Goal: Find contact information: Find contact information

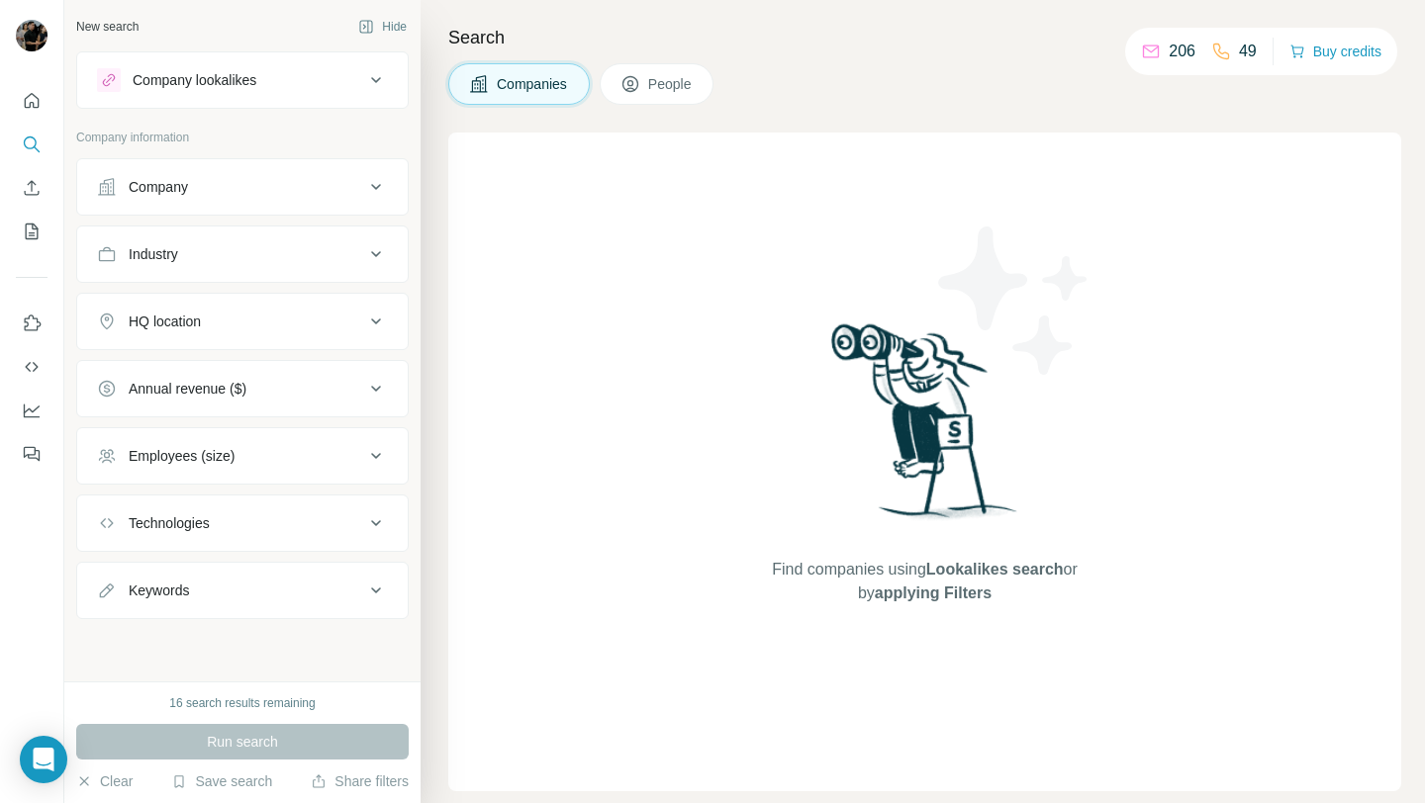
click at [286, 202] on button "Company" at bounding box center [242, 186] width 330 height 47
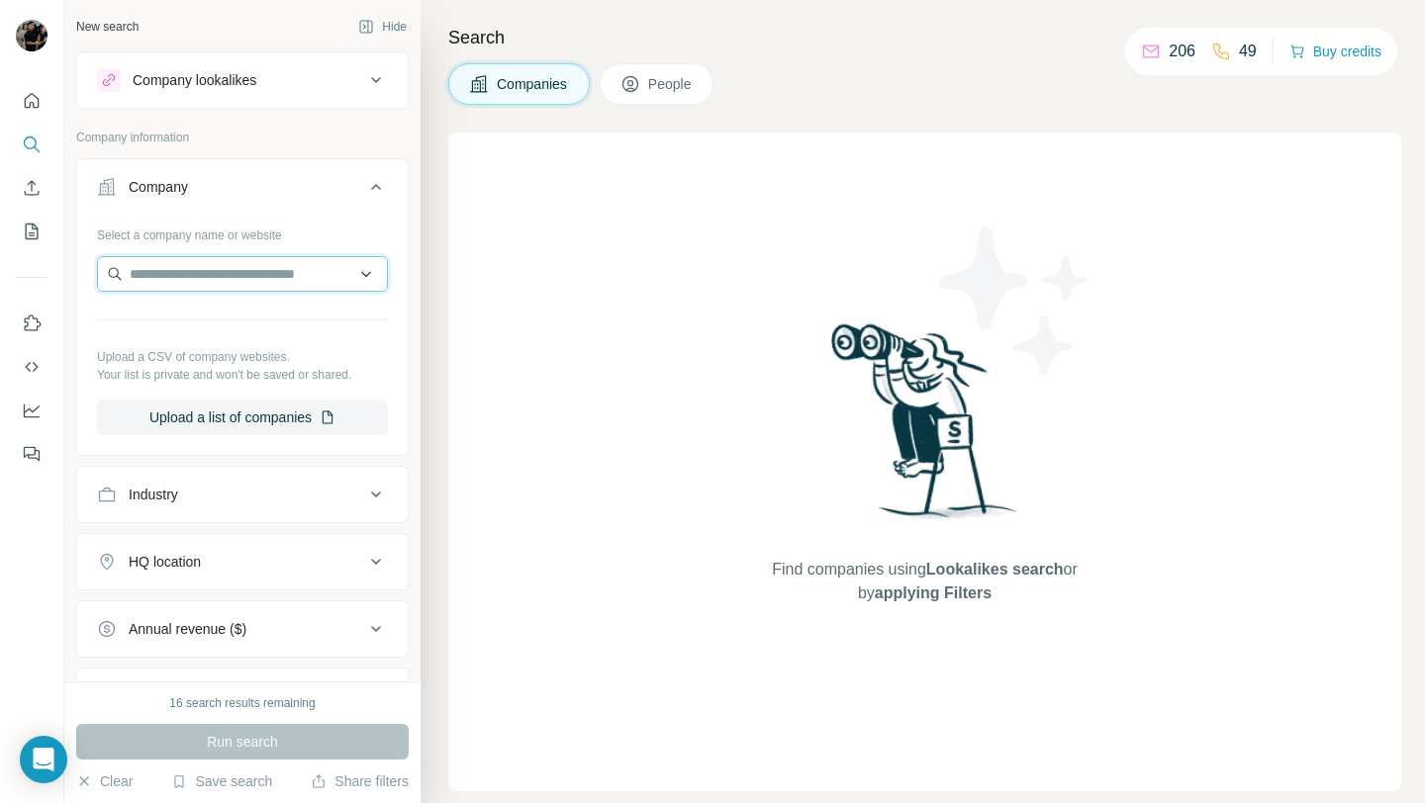
click at [266, 272] on input "text" at bounding box center [242, 274] width 291 height 36
paste input "**********"
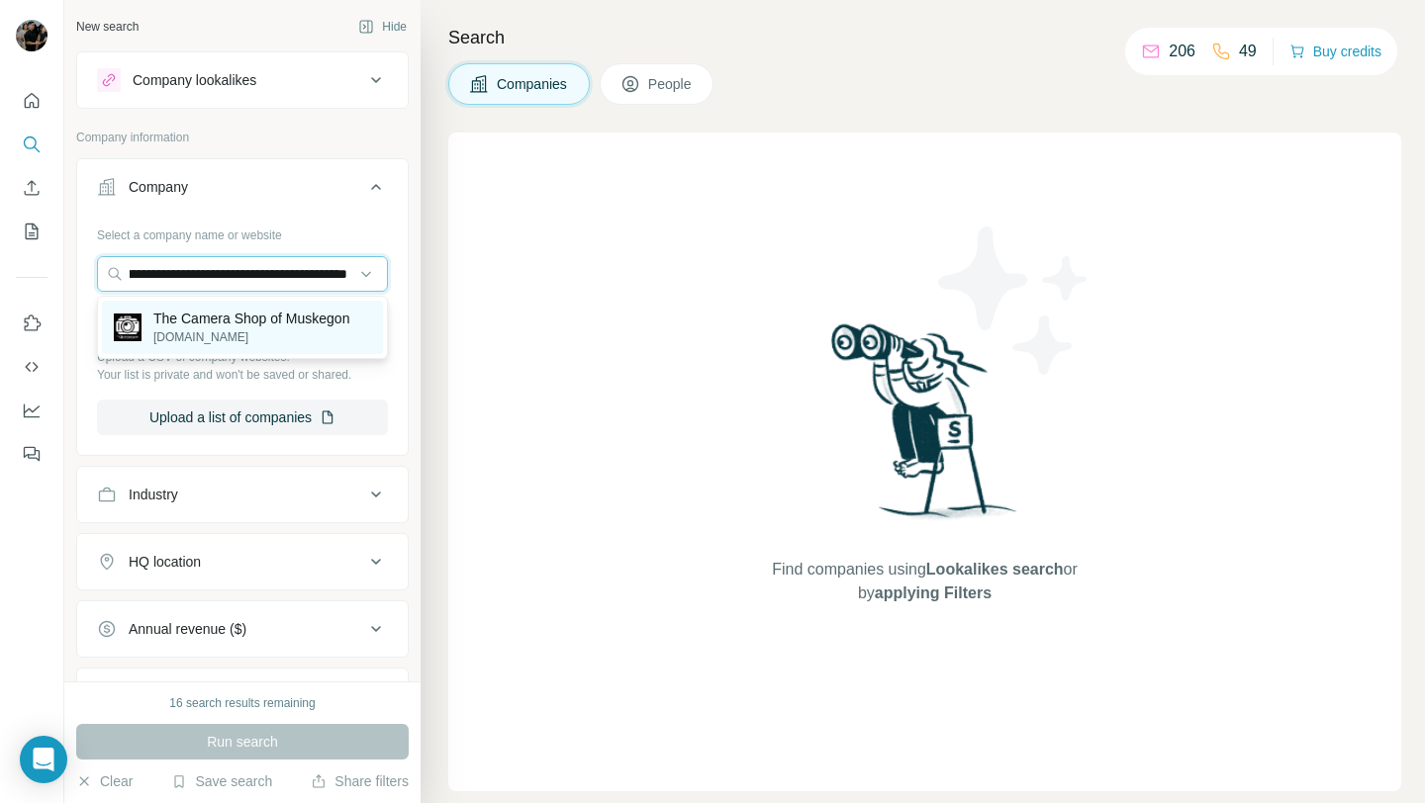
type input "**********"
click at [260, 318] on p "The Camera Shop of Muskegon" at bounding box center [251, 319] width 196 height 20
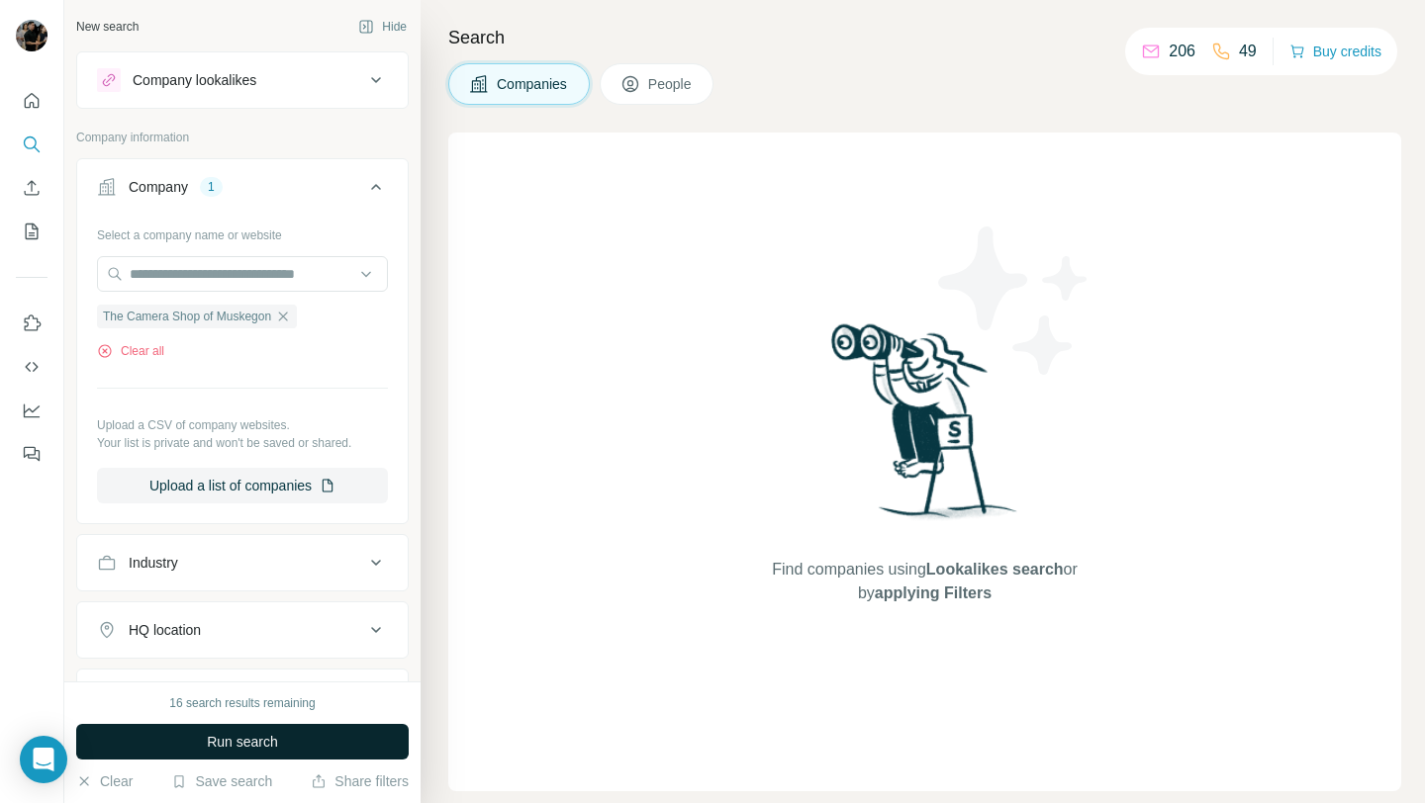
click at [342, 742] on button "Run search" at bounding box center [242, 742] width 332 height 36
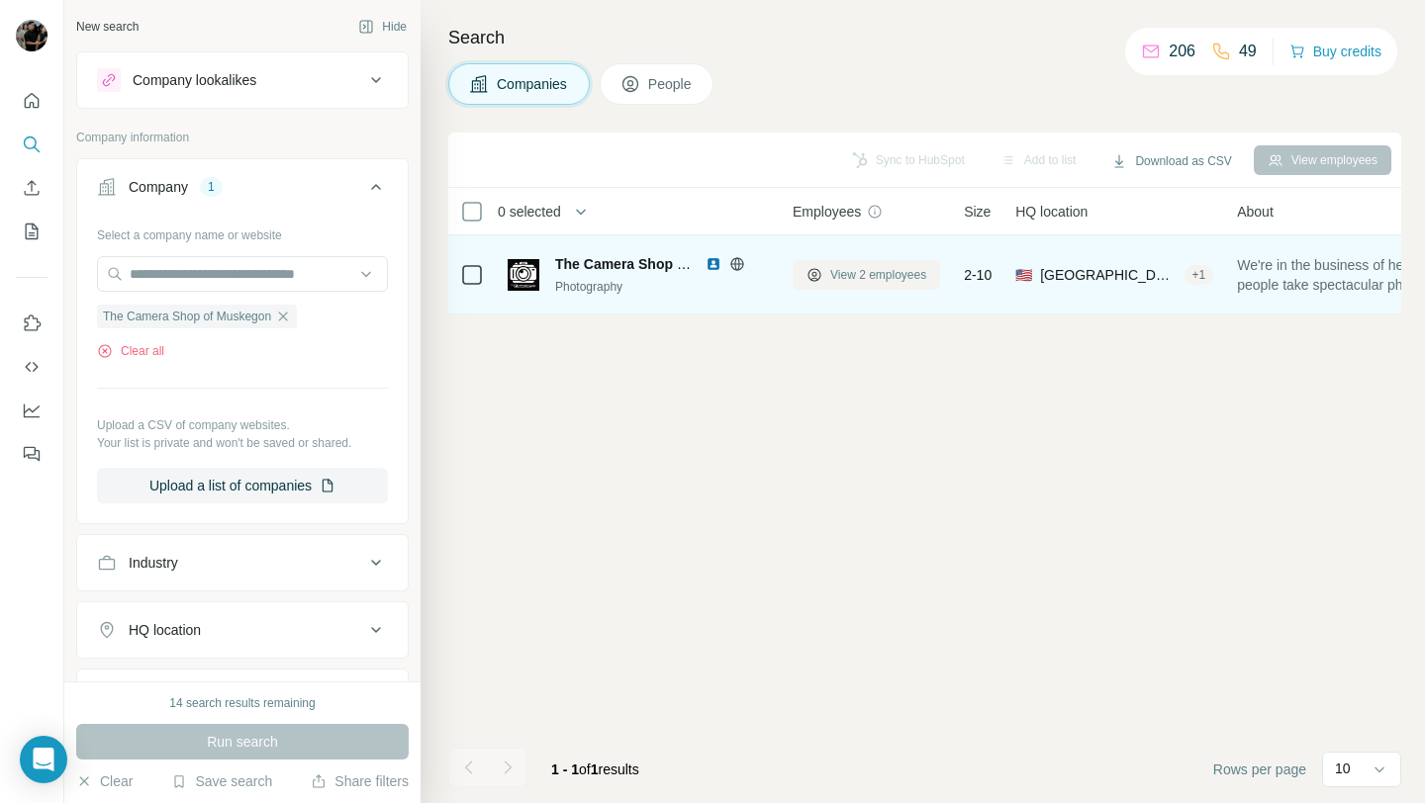
click at [850, 272] on span "View 2 employees" at bounding box center [878, 275] width 96 height 18
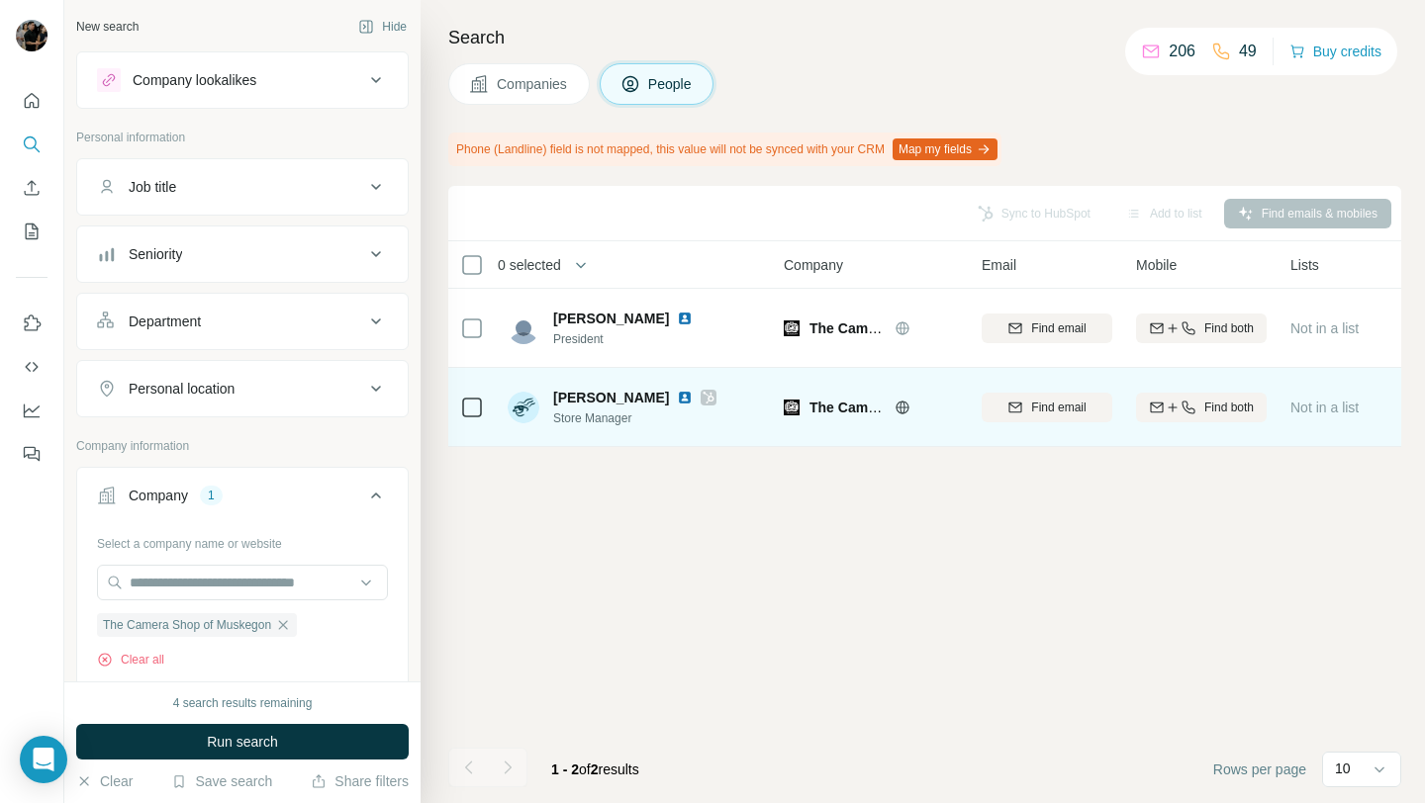
scroll to position [0, 12]
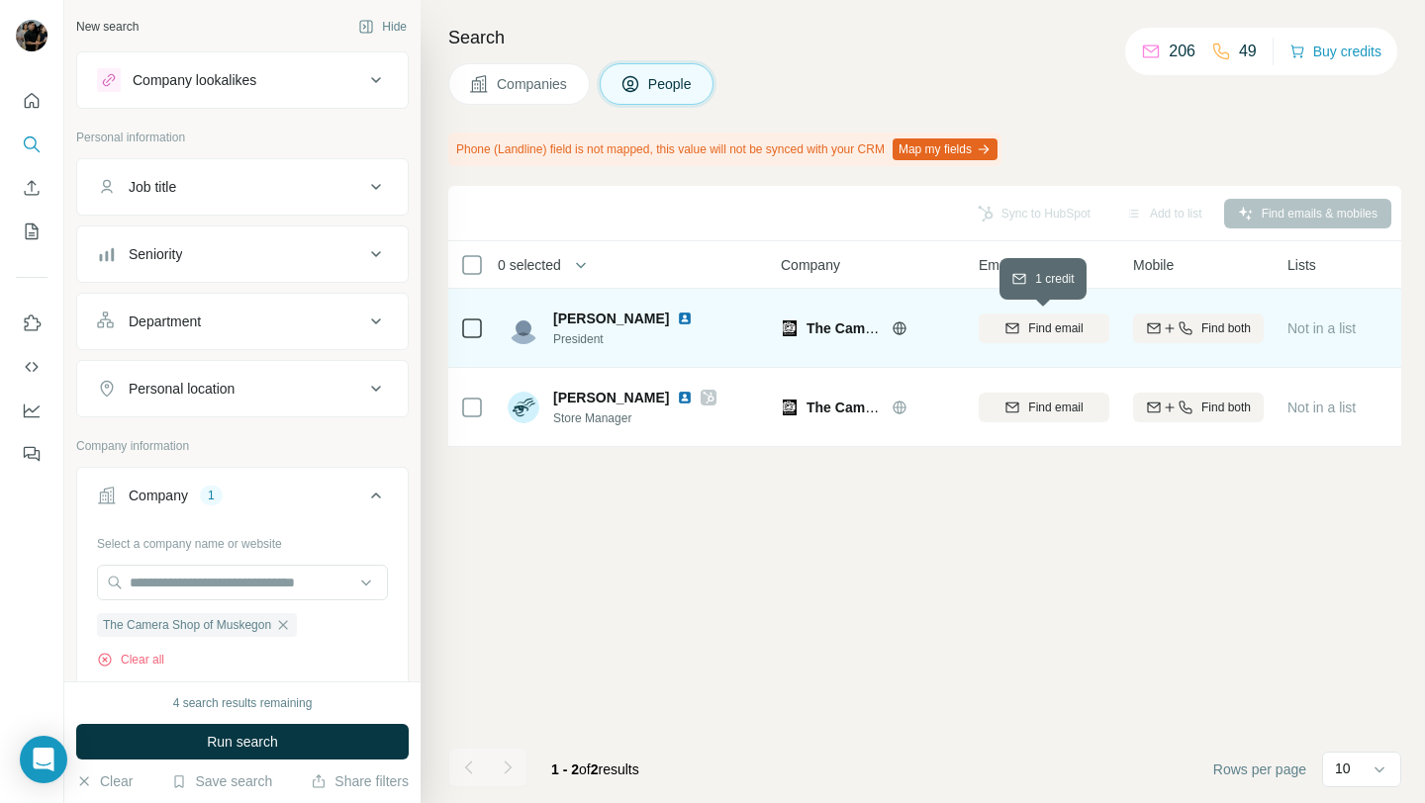
click at [1045, 339] on button "Find email" at bounding box center [1043, 329] width 131 height 30
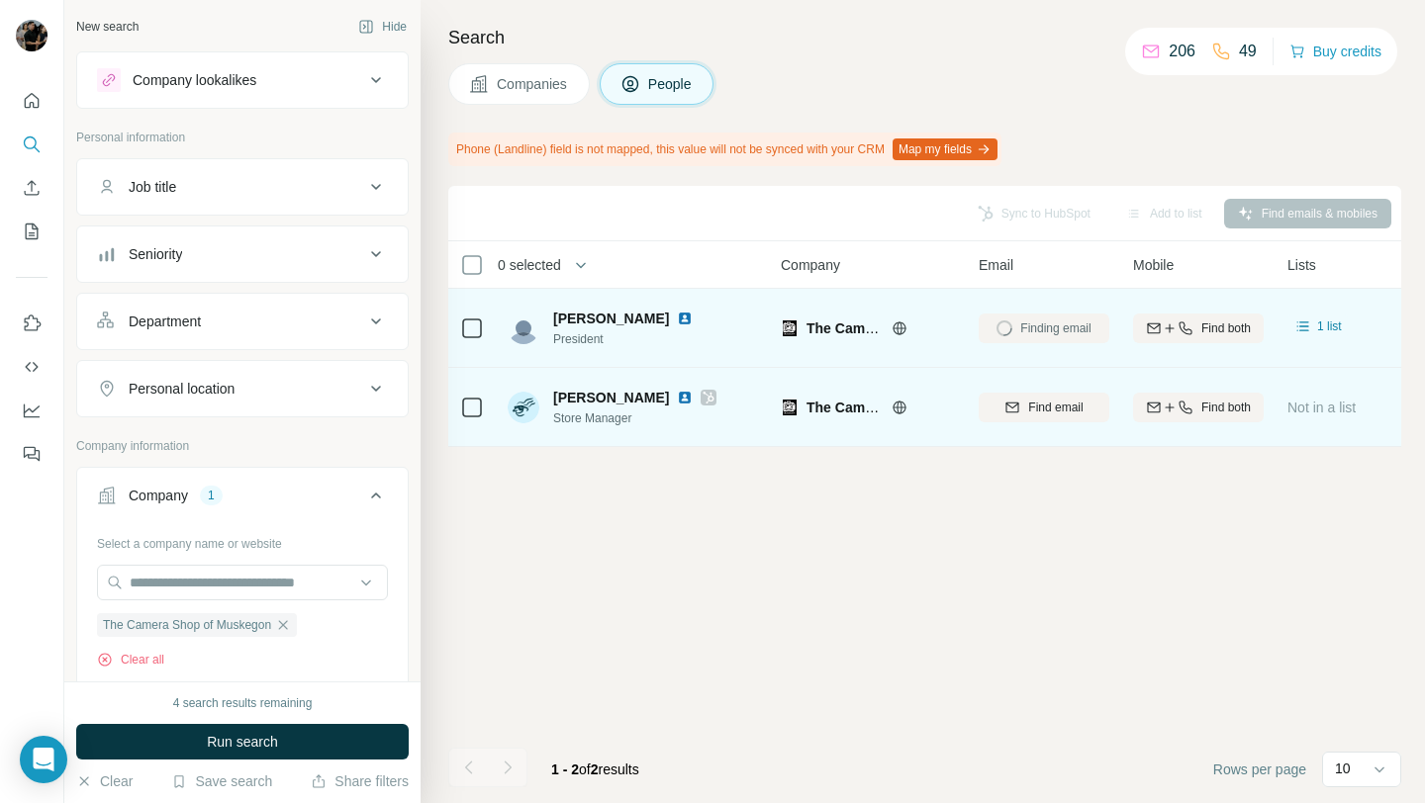
scroll to position [0, 0]
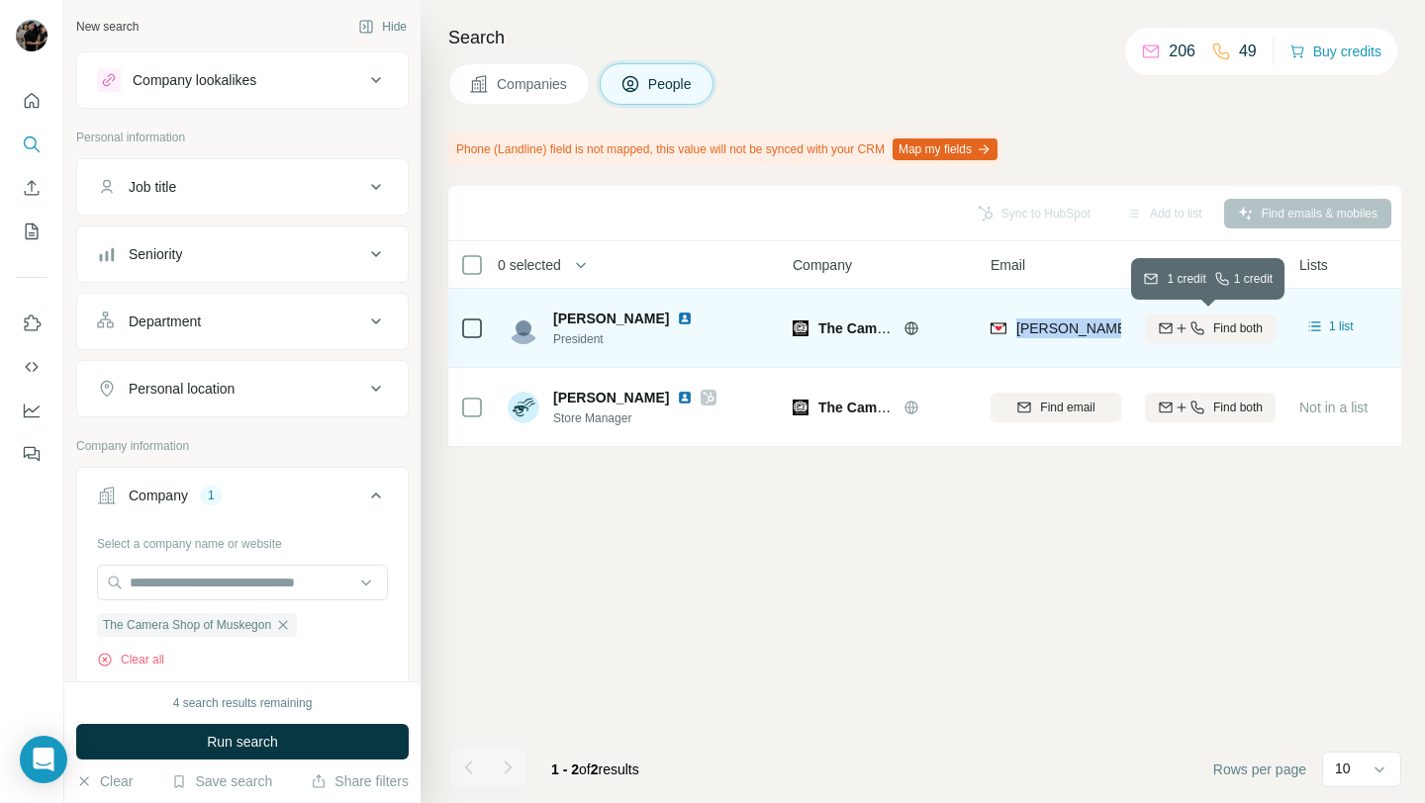
drag, startPoint x: 1014, startPoint y: 326, endPoint x: 1159, endPoint y: 334, distance: 145.6
click at [0, 0] on tr "[PERSON_NAME] President The Camera Shop of Muskegon [PERSON_NAME][EMAIL_ADDRESS…" at bounding box center [0, 0] width 0 height 0
copy tr "[PERSON_NAME][EMAIL_ADDRESS][DOMAIN_NAME]"
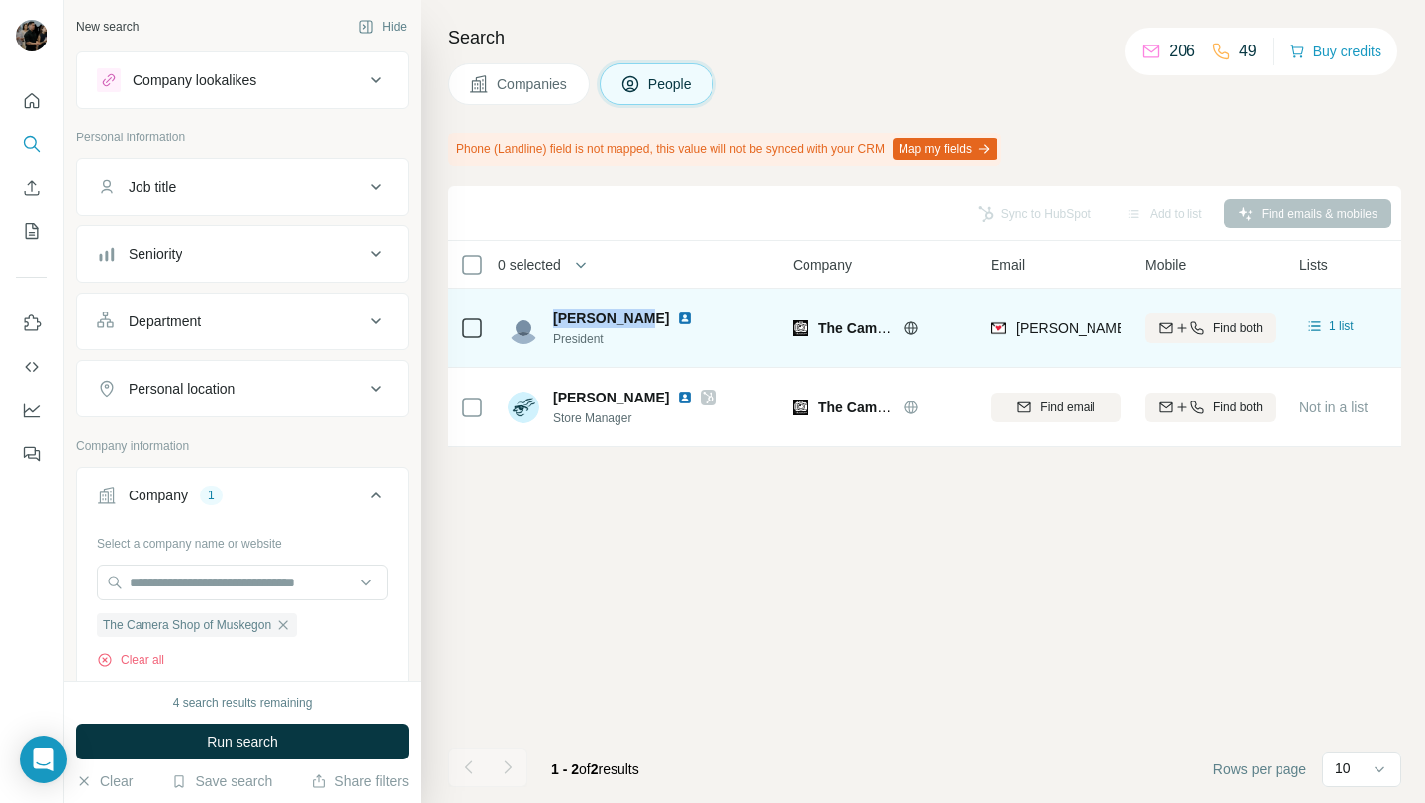
drag, startPoint x: 551, startPoint y: 320, endPoint x: 628, endPoint y: 321, distance: 77.2
click at [628, 321] on div "[PERSON_NAME] President" at bounding box center [611, 329] width 209 height 40
copy span "[PERSON_NAME]"
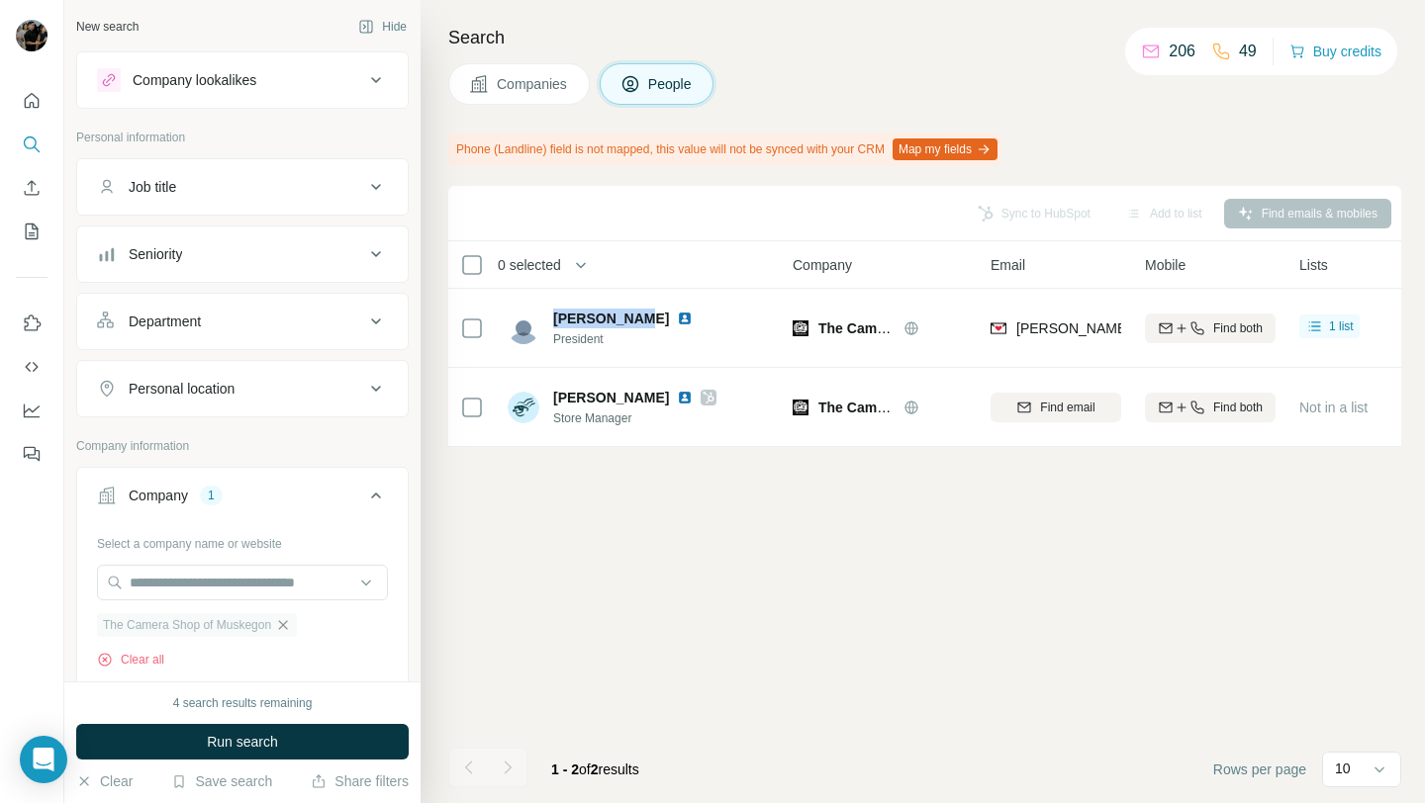
click at [291, 627] on icon "button" at bounding box center [283, 625] width 16 height 16
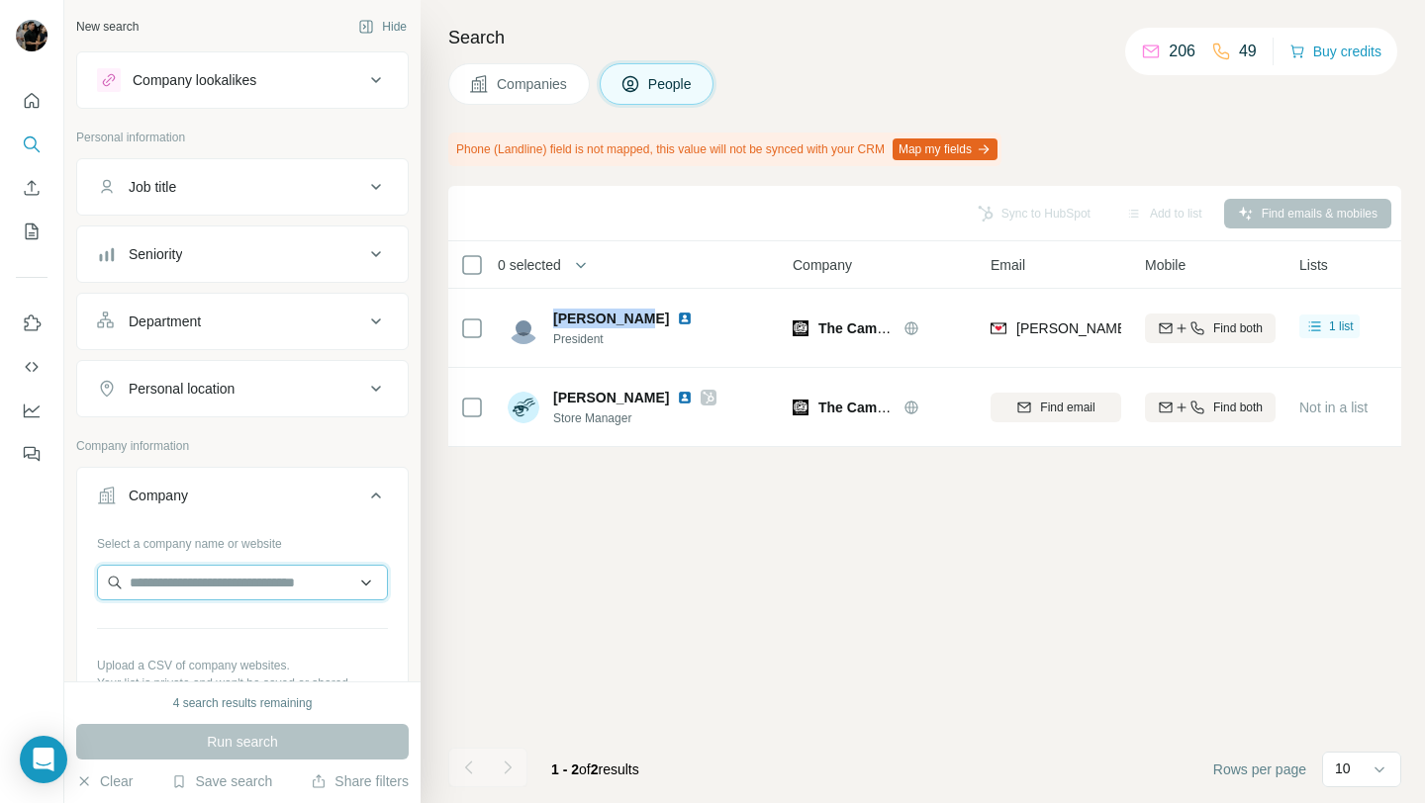
click at [248, 587] on input "text" at bounding box center [242, 583] width 291 height 36
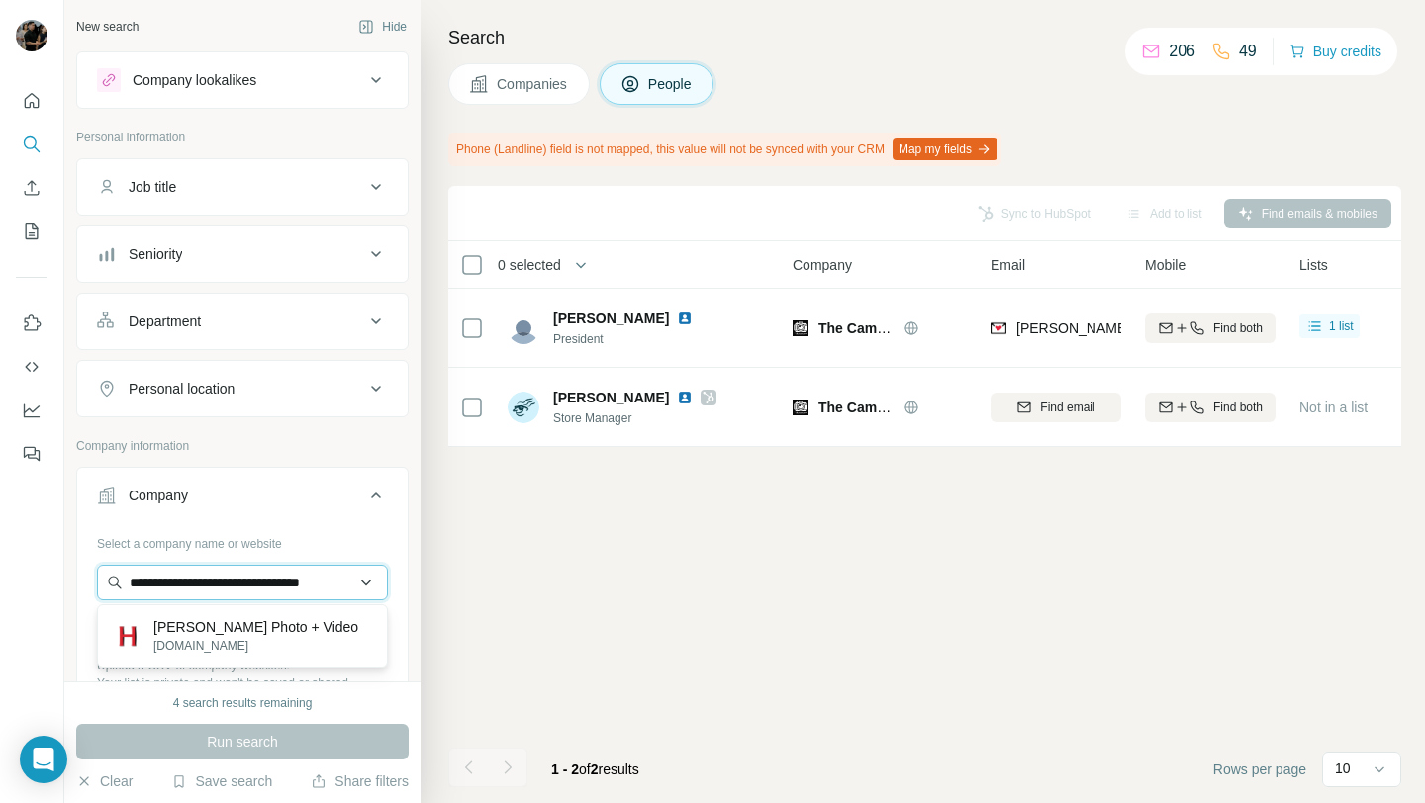
type input "**********"
click at [276, 627] on p "[PERSON_NAME] Photo + Video" at bounding box center [255, 627] width 205 height 20
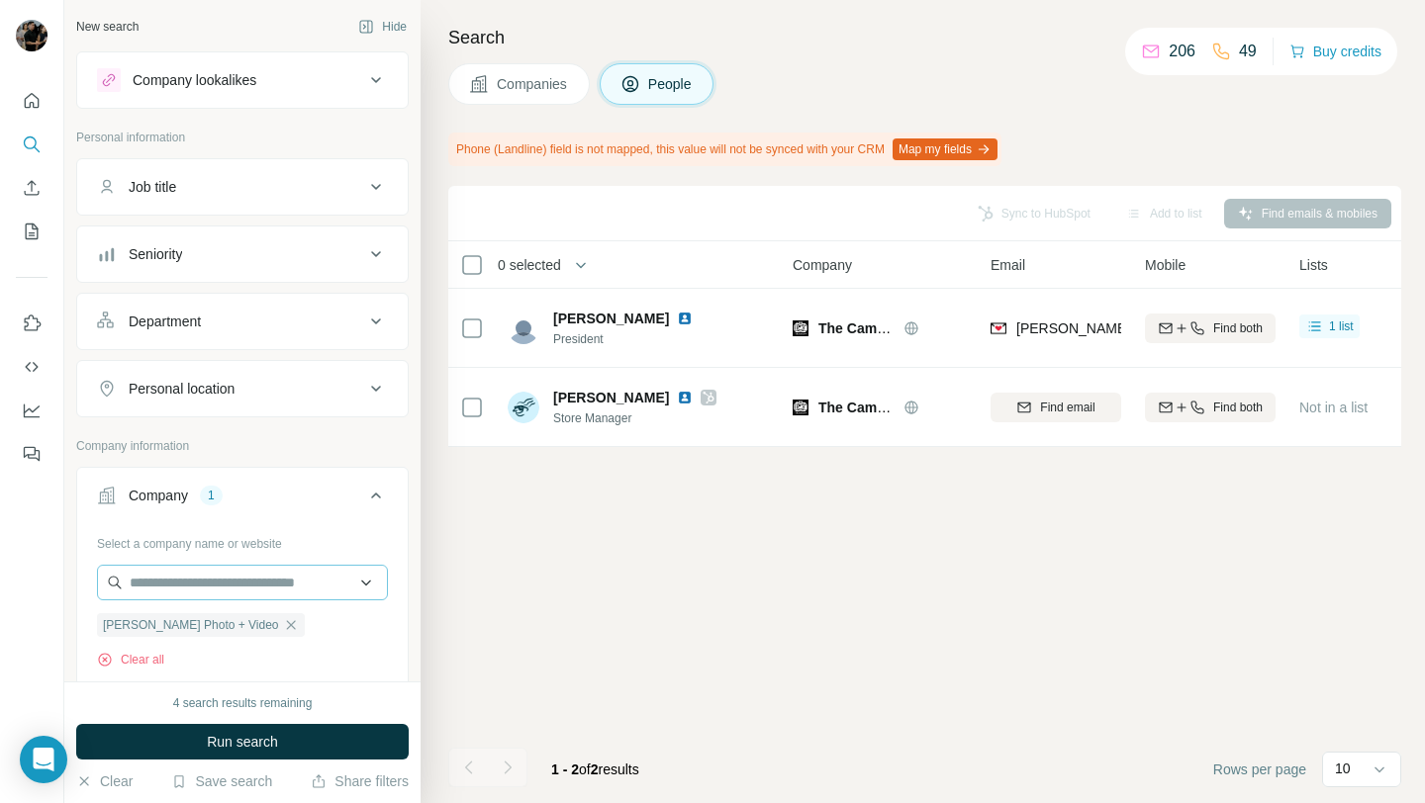
scroll to position [0, 0]
click at [310, 740] on button "Run search" at bounding box center [242, 742] width 332 height 36
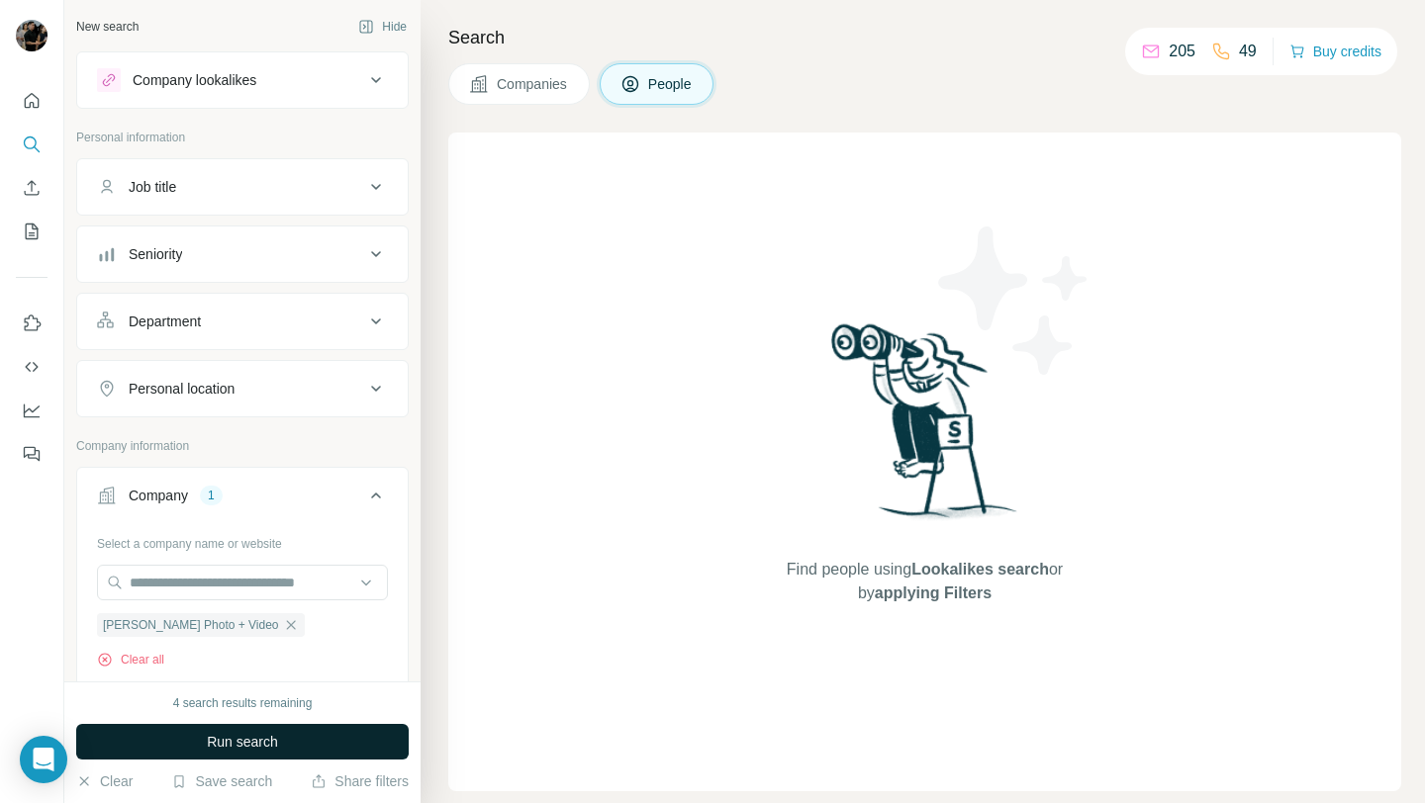
click at [279, 752] on button "Run search" at bounding box center [242, 742] width 332 height 36
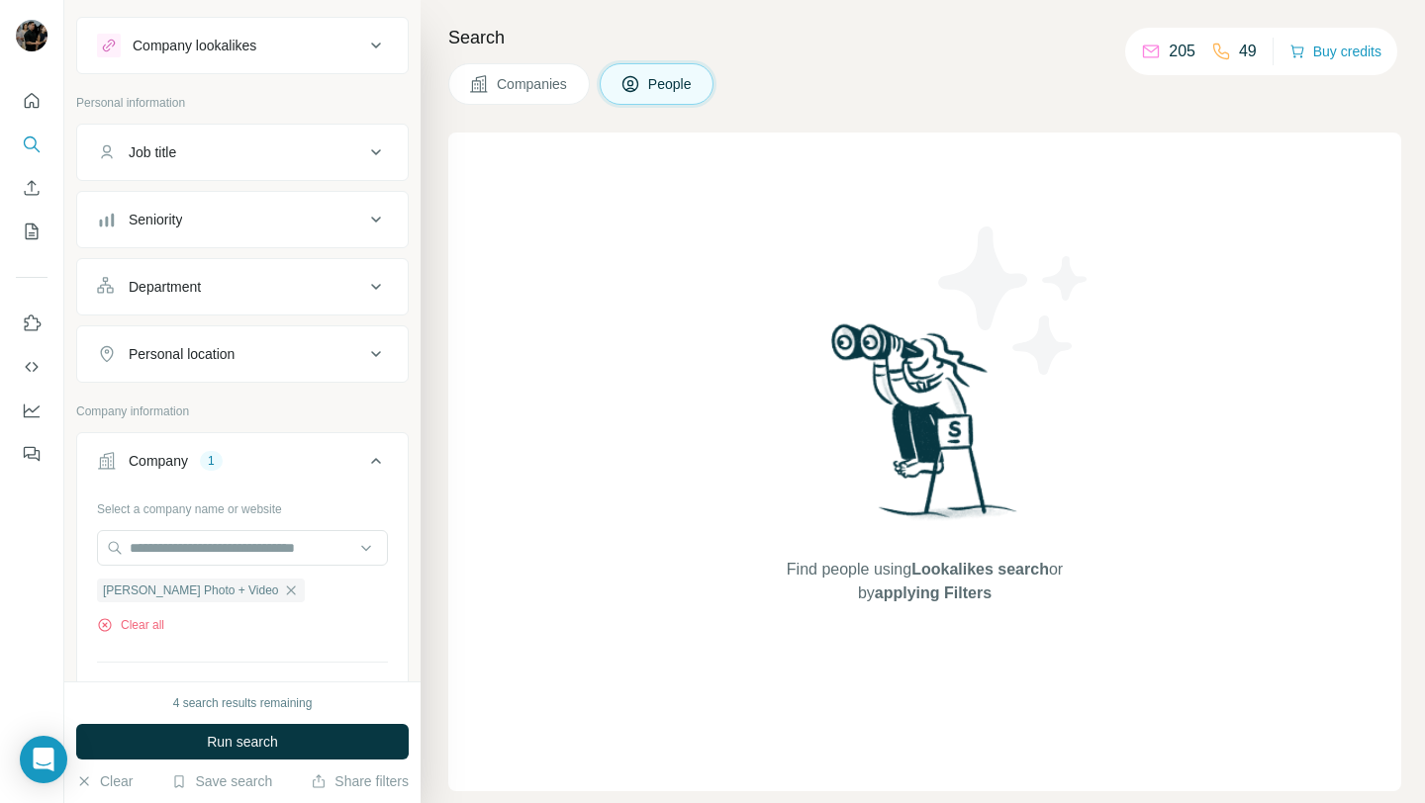
scroll to position [23, 0]
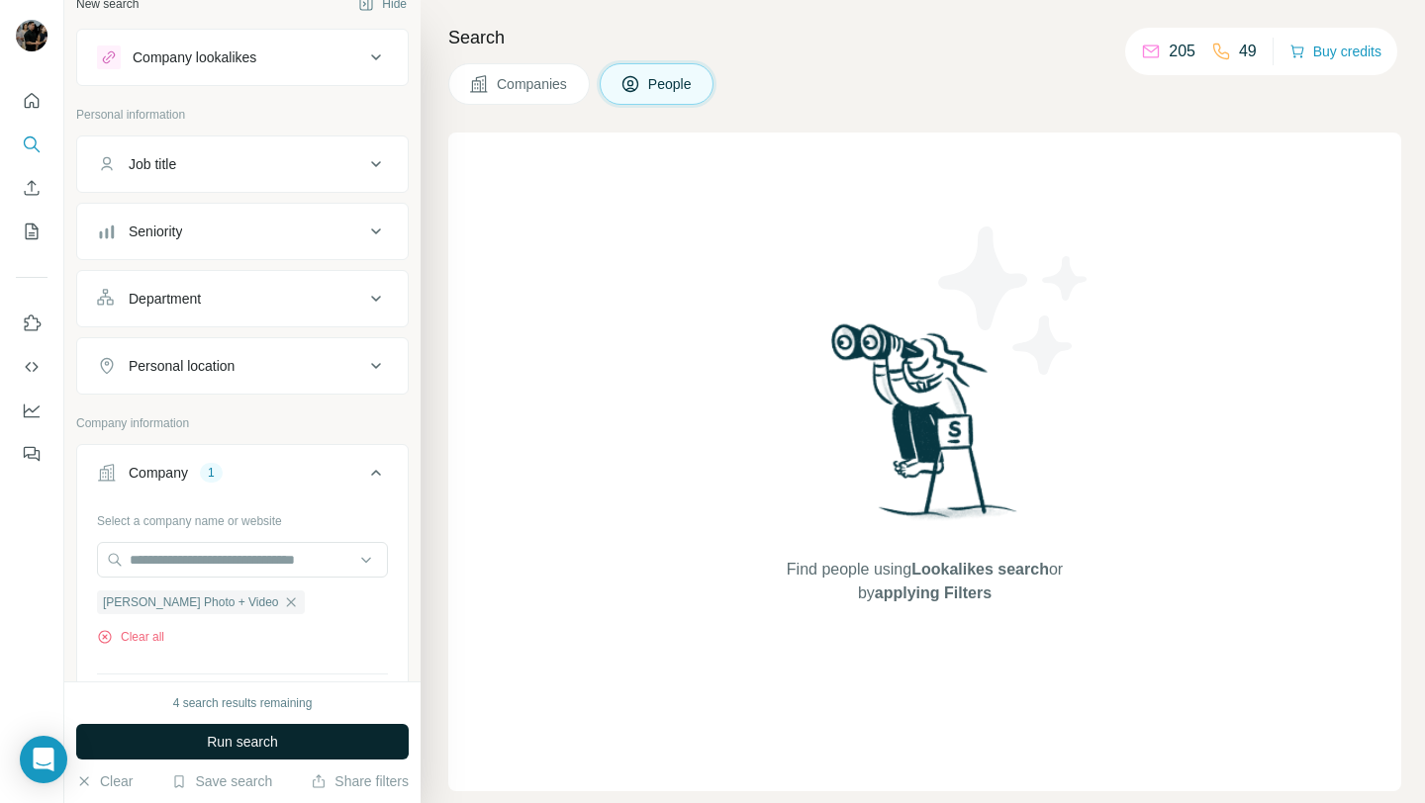
click at [236, 740] on span "Run search" at bounding box center [242, 742] width 71 height 20
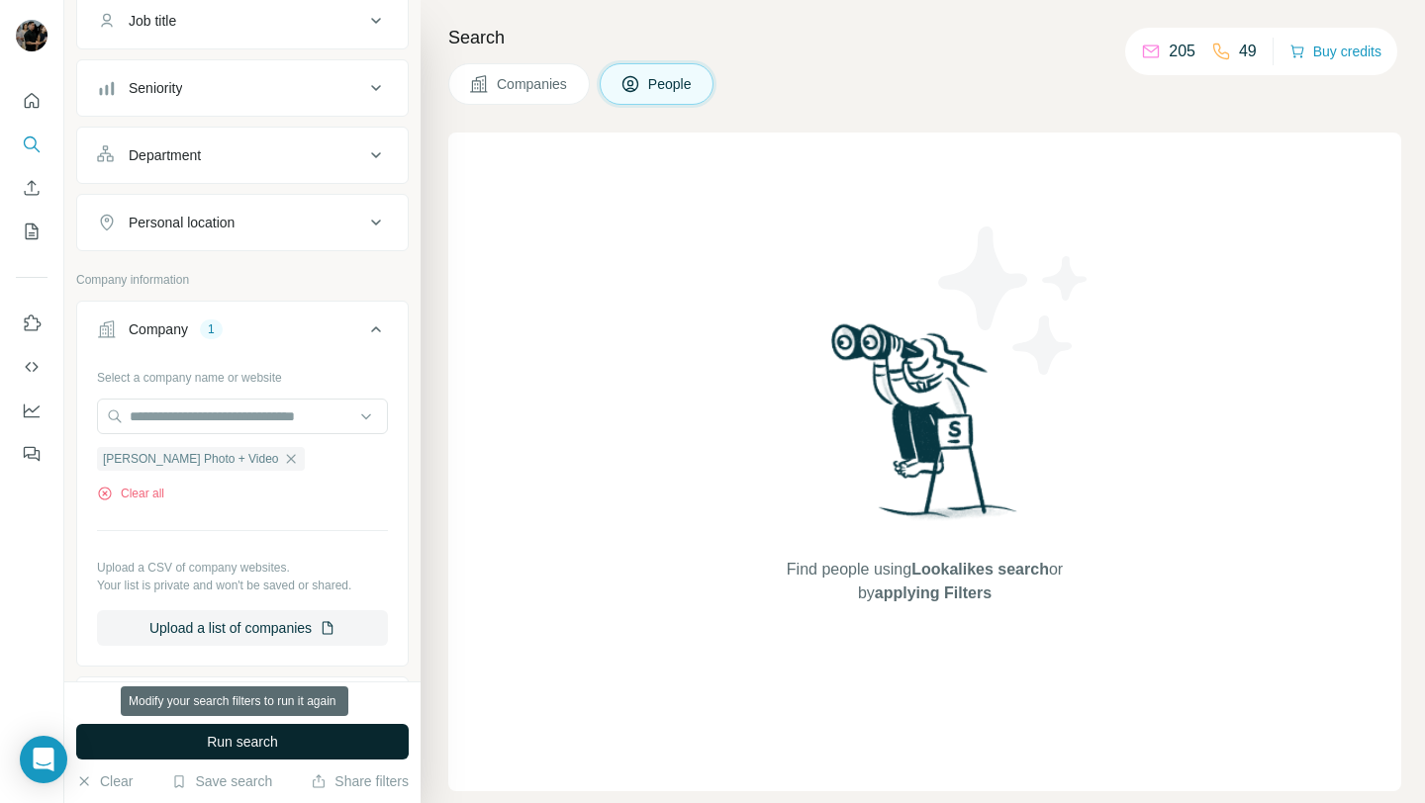
scroll to position [0, 0]
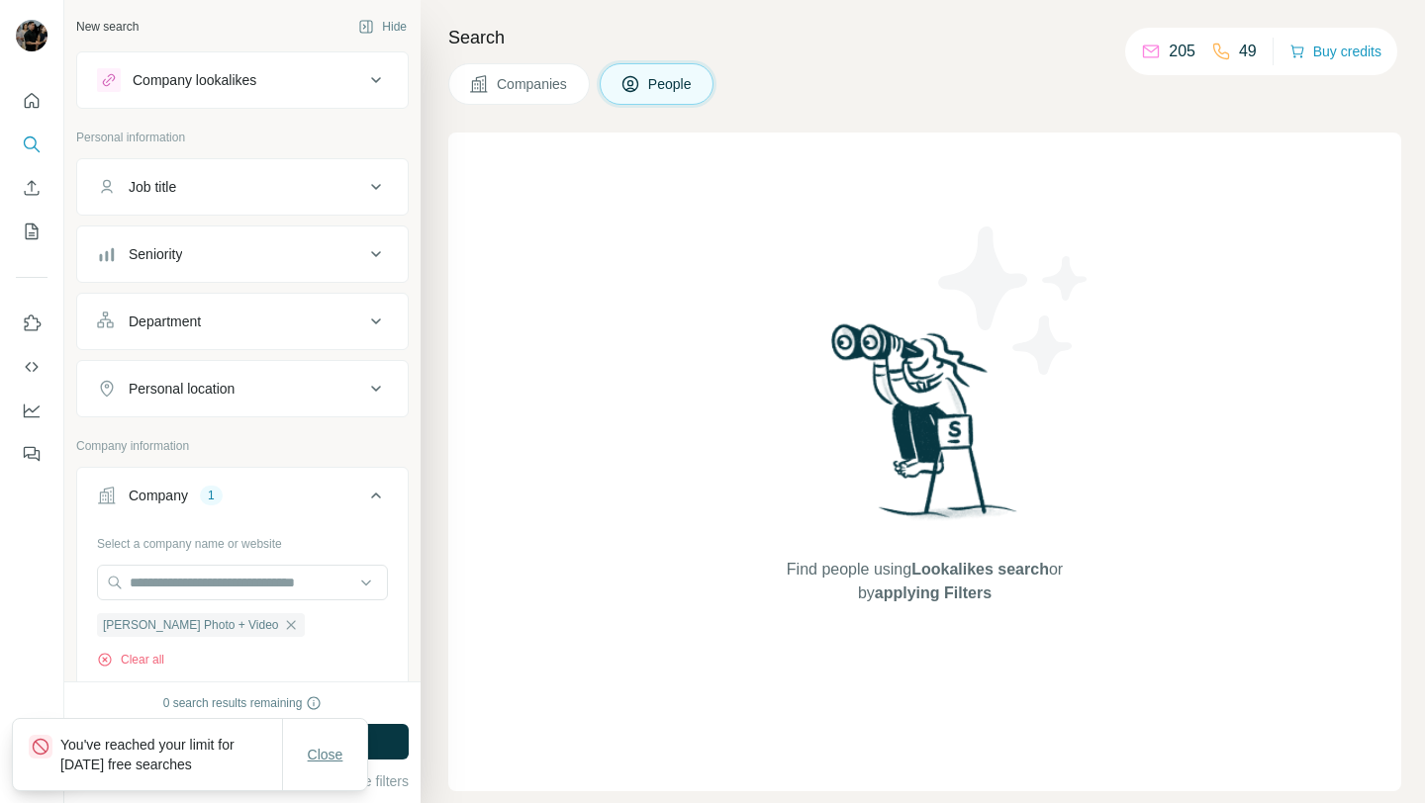
click at [315, 754] on span "Close" at bounding box center [326, 755] width 36 height 20
